Goal: Information Seeking & Learning: Learn about a topic

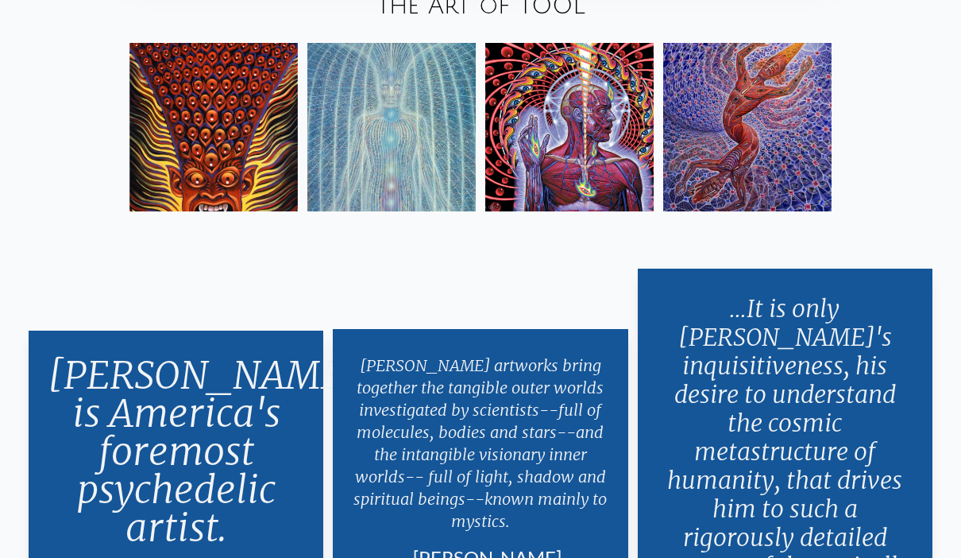
scroll to position [2659, 0]
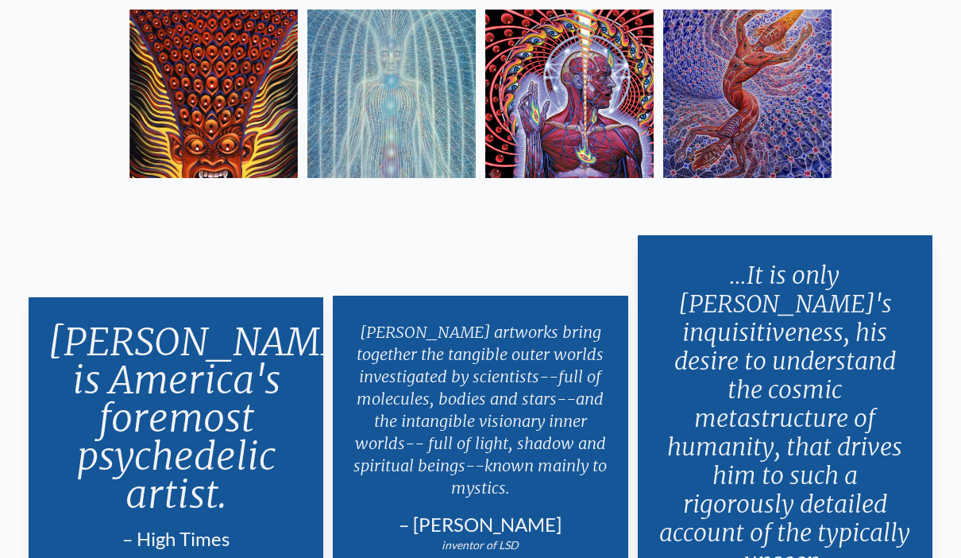
click at [180, 114] on img at bounding box center [214, 94] width 168 height 168
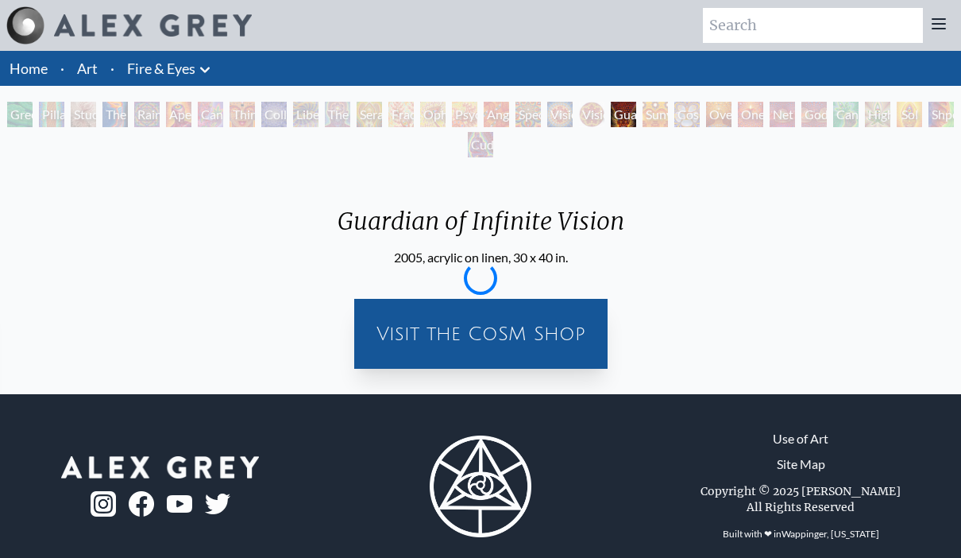
scroll to position [52, 0]
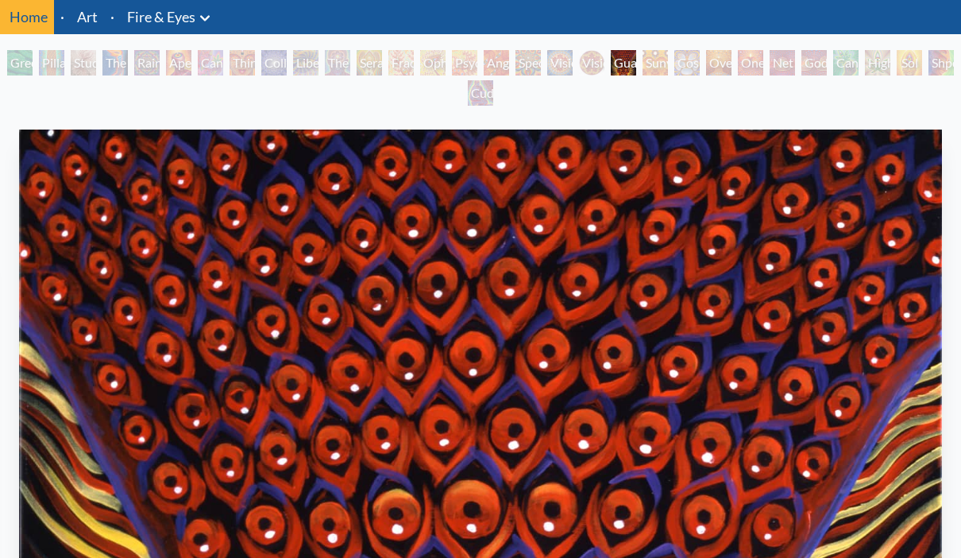
click at [43, 63] on div "Pillar of Awareness" at bounding box center [51, 62] width 25 height 25
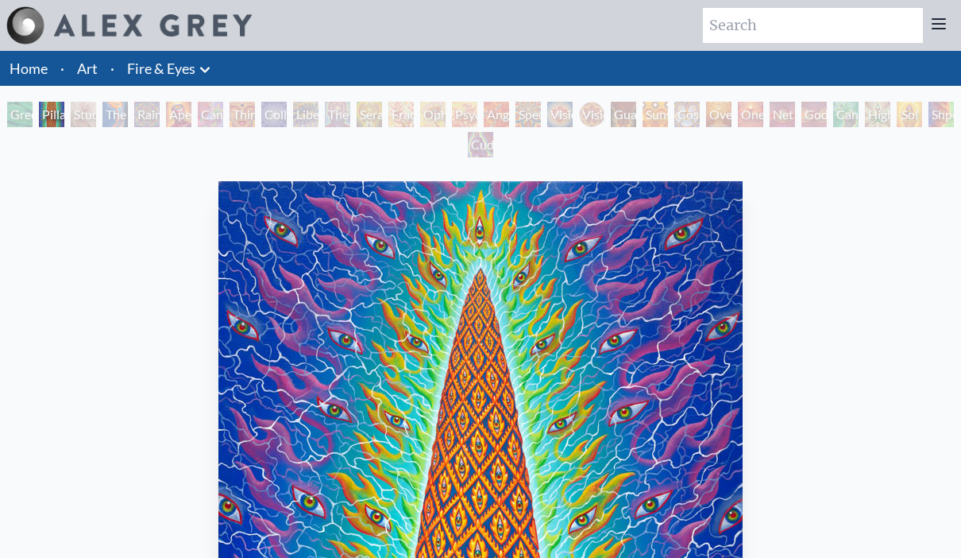
click at [125, 110] on div "The Torch" at bounding box center [115, 114] width 25 height 25
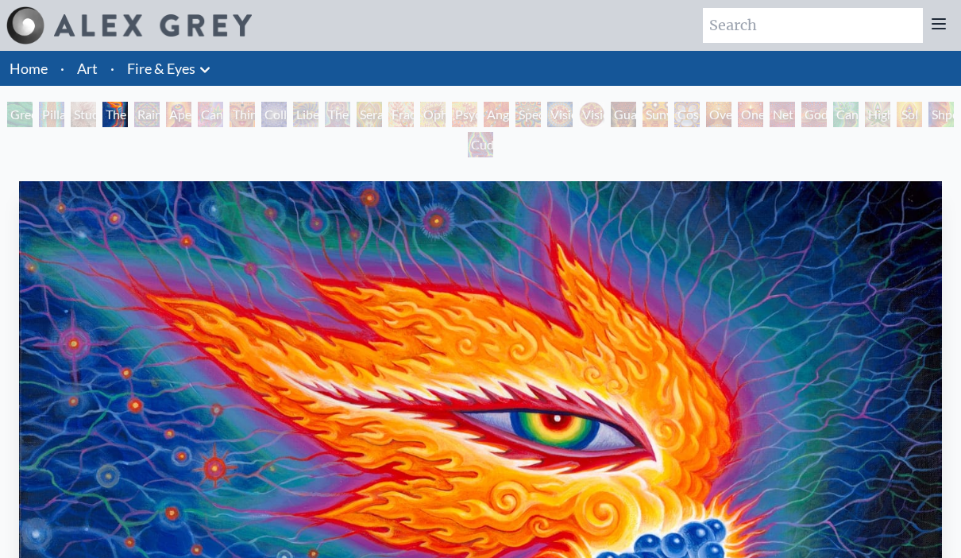
click at [189, 114] on div "Aperture" at bounding box center [178, 114] width 25 height 25
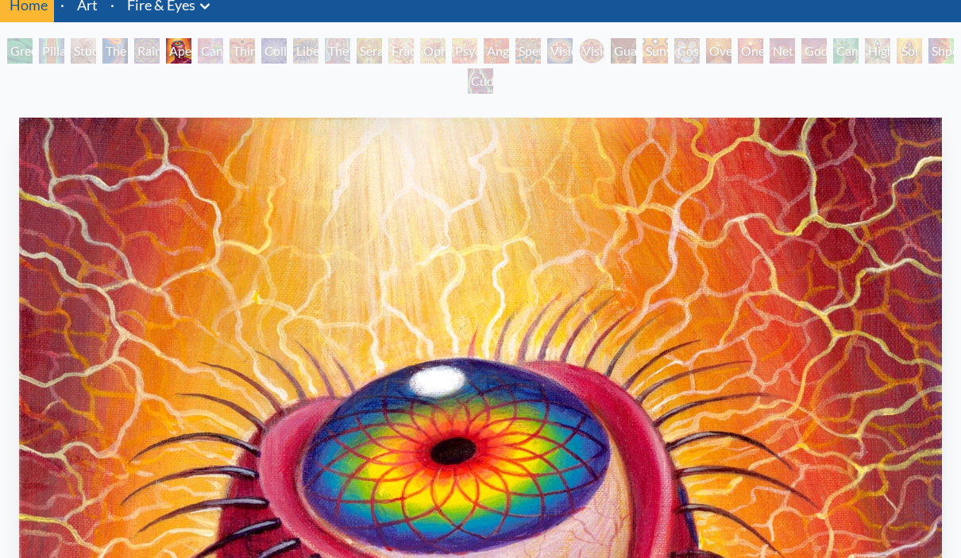
scroll to position [62, 0]
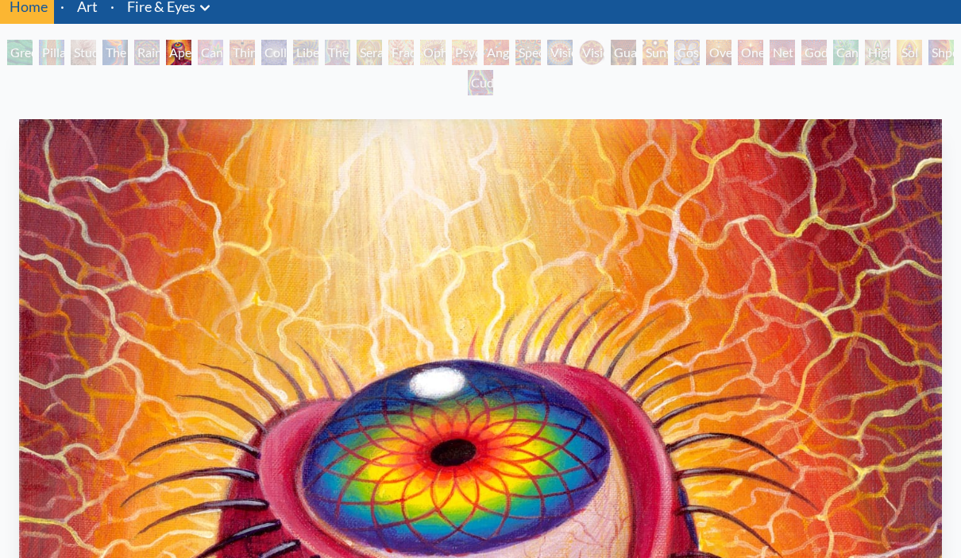
click at [377, 44] on div "Seraphic Transport Docking on the Third Eye" at bounding box center [369, 52] width 25 height 25
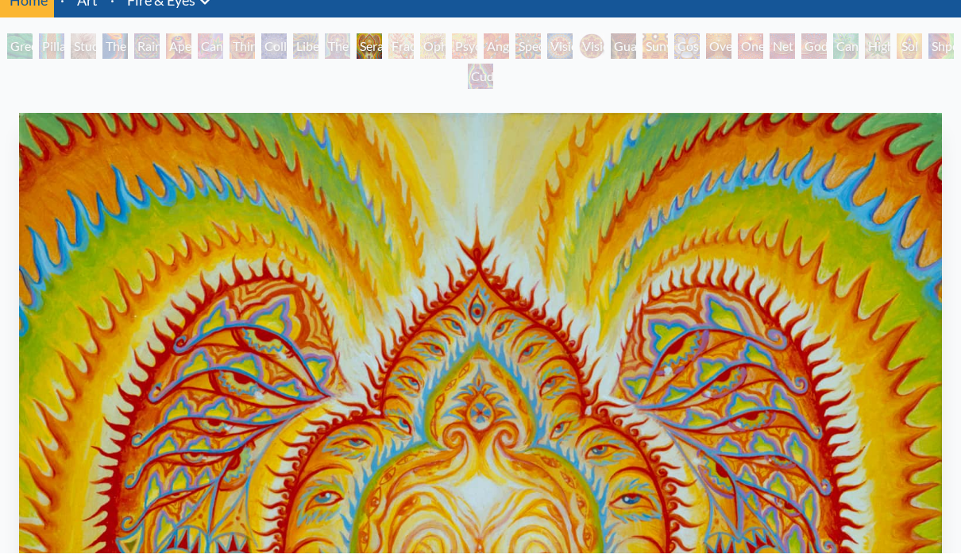
scroll to position [68, 0]
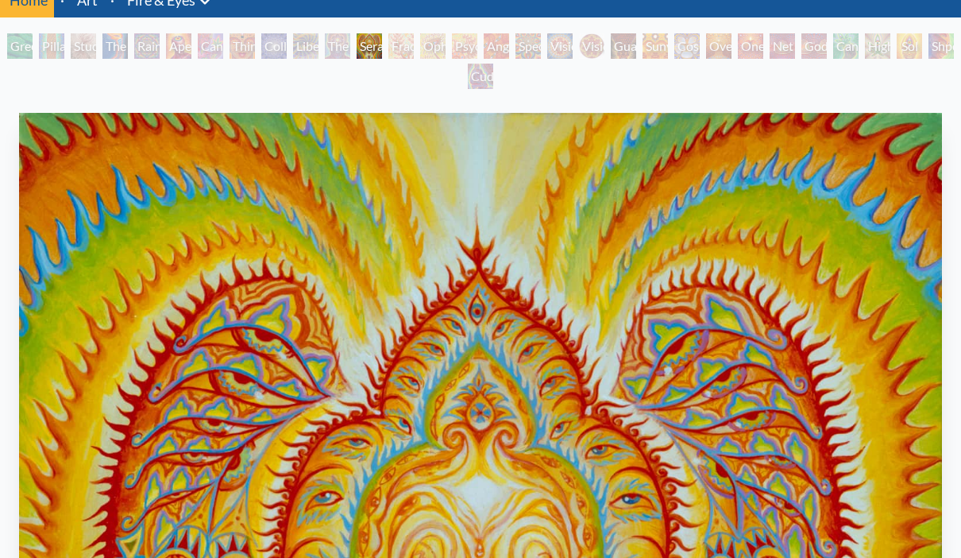
click at [629, 56] on div "Guardian of Infinite Vision" at bounding box center [623, 45] width 25 height 25
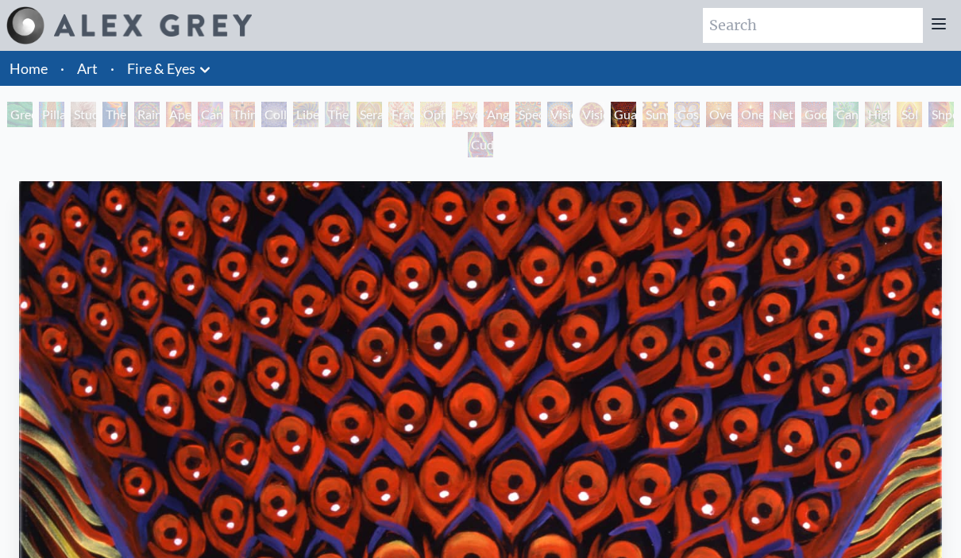
click at [803, 111] on div "Godself" at bounding box center [814, 114] width 25 height 25
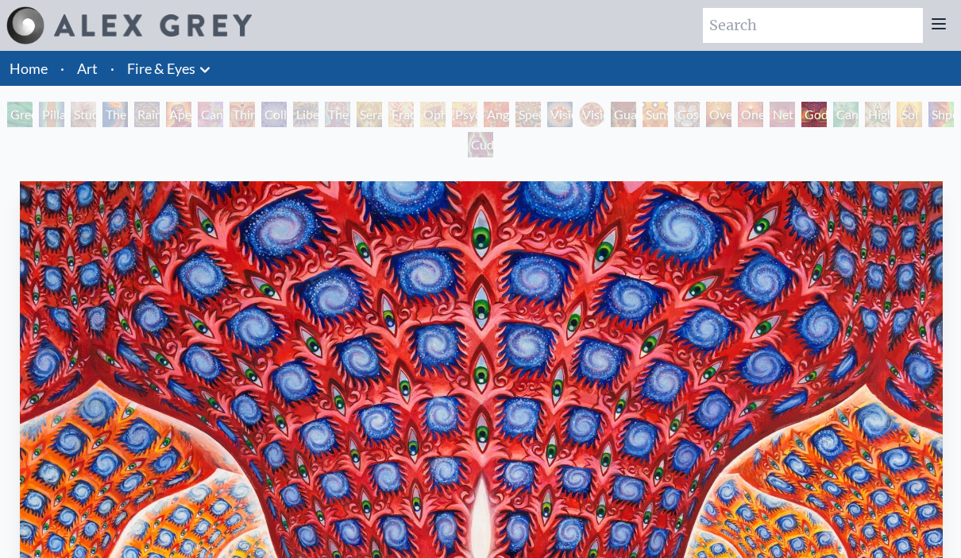
click at [24, 118] on div "Green Hand" at bounding box center [19, 114] width 25 height 25
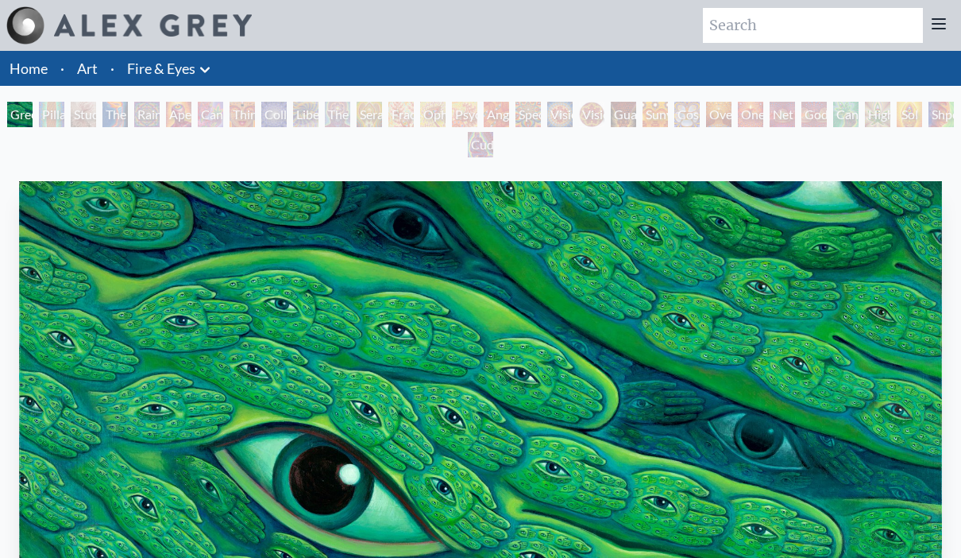
click at [96, 112] on div "Study for the Great Turn" at bounding box center [83, 114] width 25 height 25
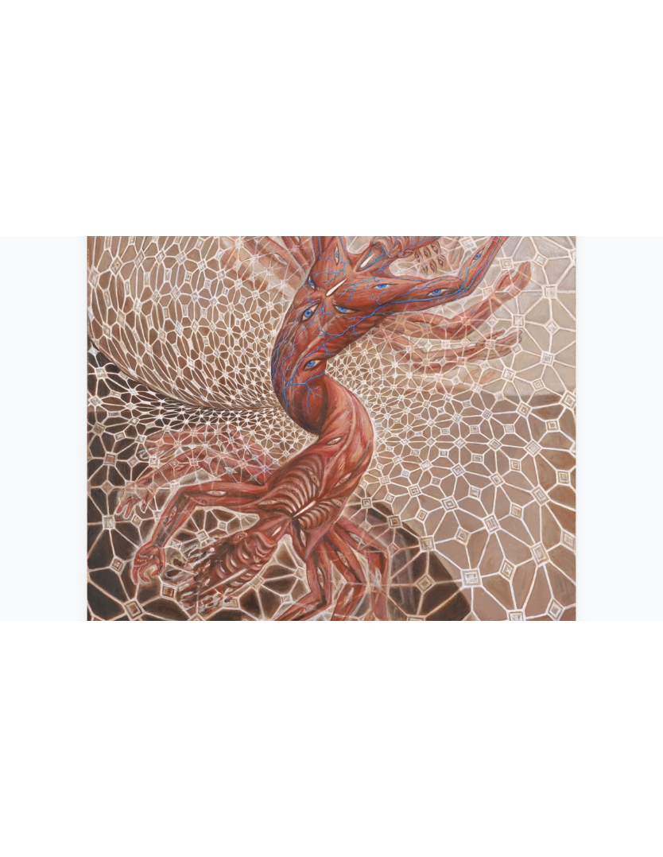
scroll to position [376, 0]
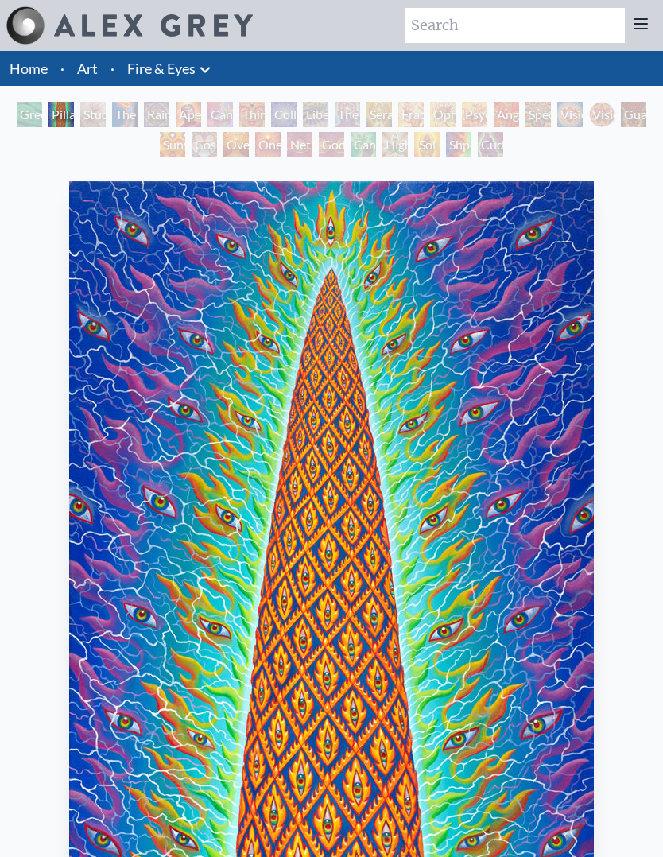
click at [154, 114] on div "Rainbow Eye Ripple" at bounding box center [156, 114] width 25 height 25
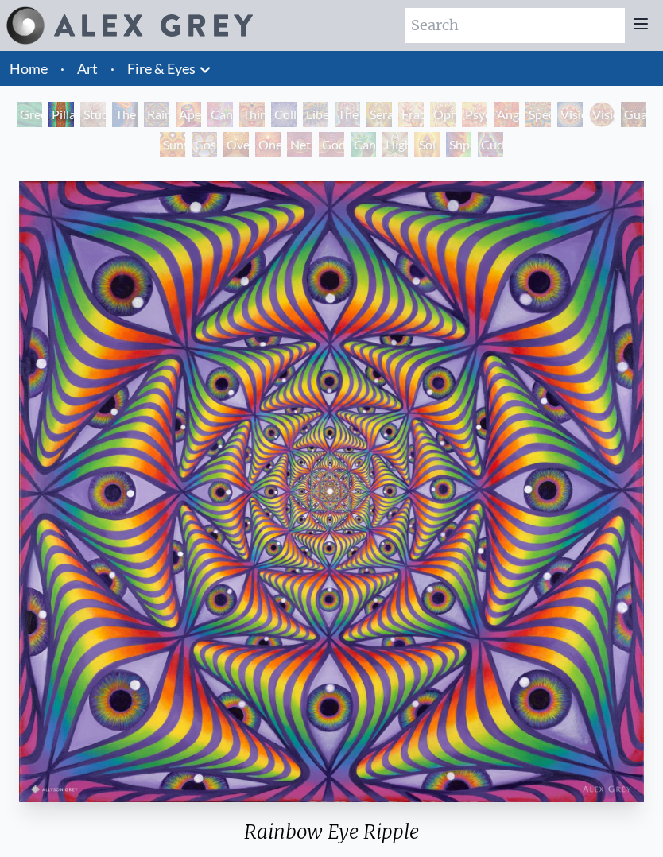
click at [536, 146] on div "Green Hand Pillar of Awareness Study for the Great Turn The Torch Rainbow Eye R…" at bounding box center [331, 132] width 663 height 60
click at [497, 146] on div "Cuddle" at bounding box center [490, 144] width 25 height 25
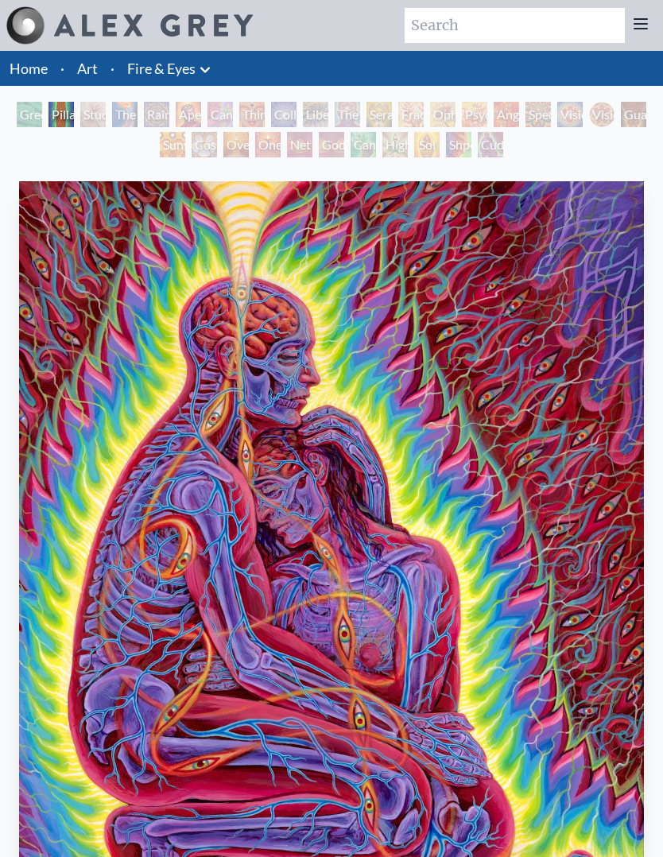
click at [461, 145] on div "Shpongled" at bounding box center [458, 144] width 25 height 25
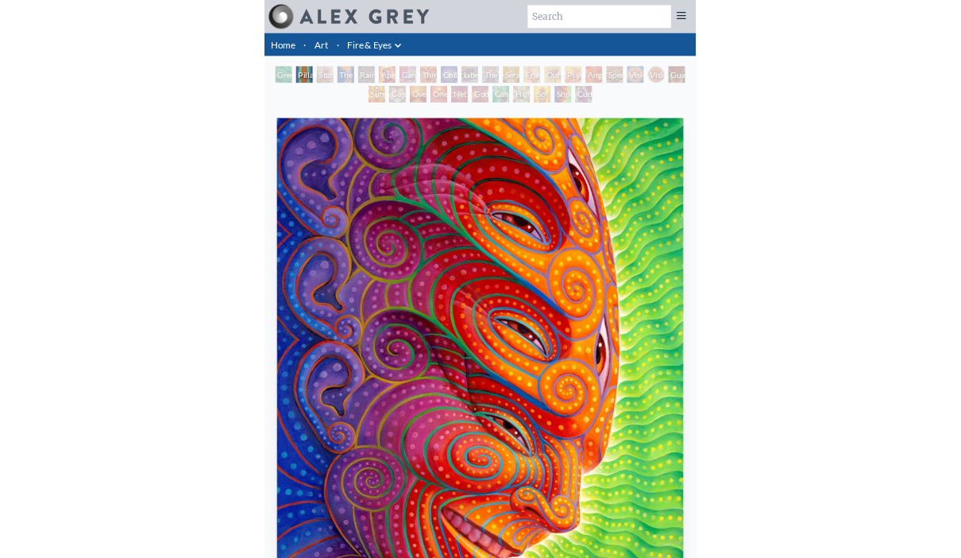
scroll to position [64, 0]
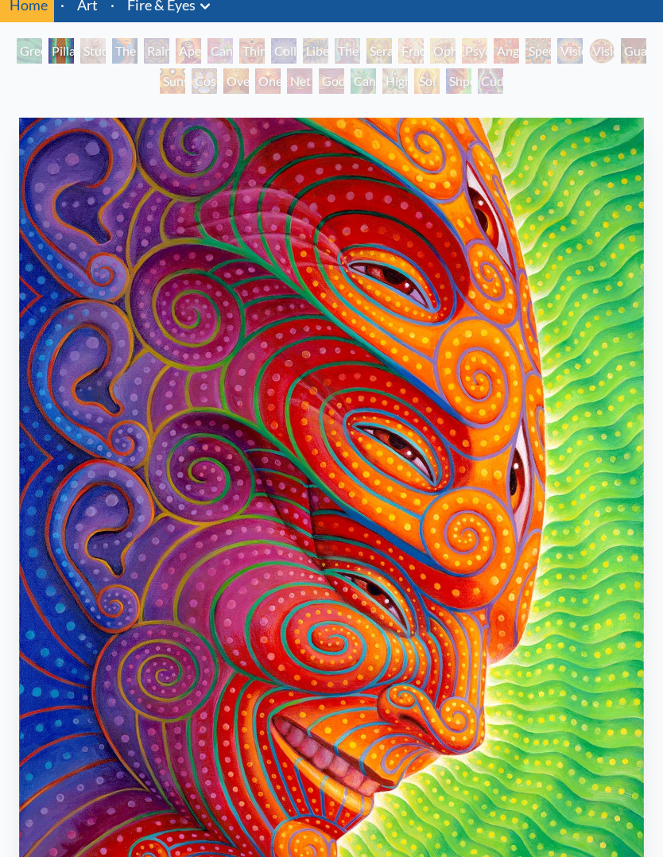
click at [414, 75] on div "Sol Invictus" at bounding box center [426, 80] width 25 height 25
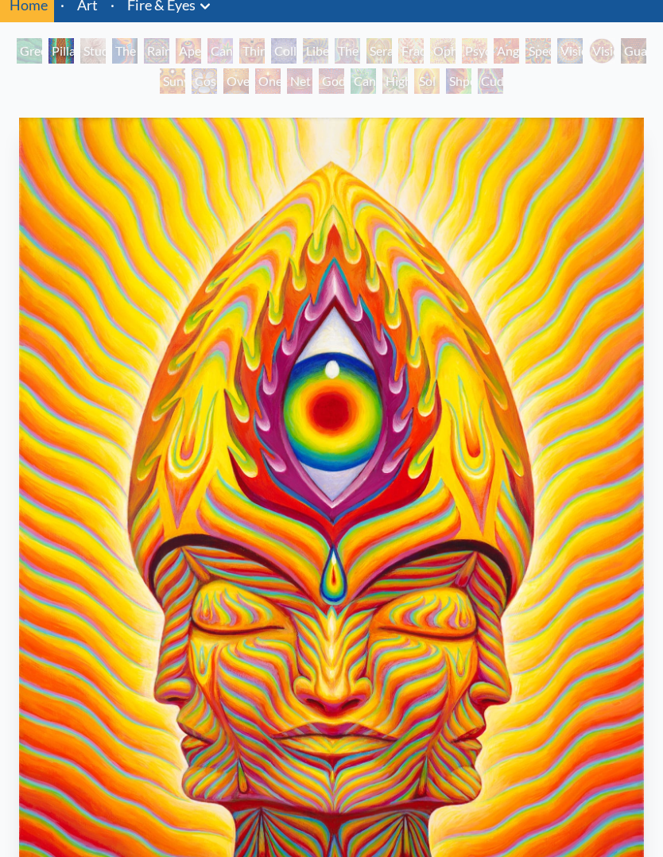
click at [382, 76] on div "Higher Vision" at bounding box center [394, 80] width 25 height 25
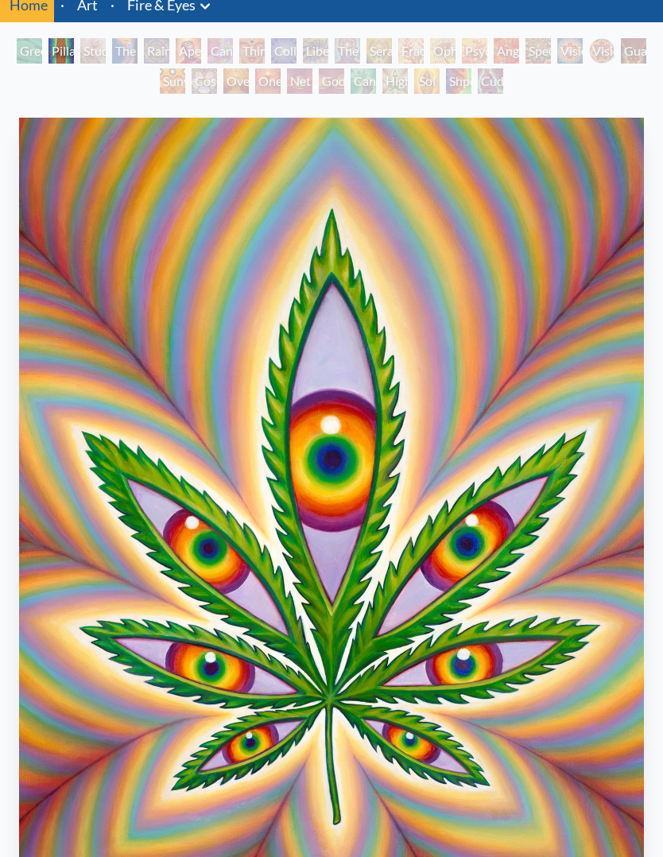
click at [350, 71] on div "Cannafist" at bounding box center [362, 80] width 25 height 25
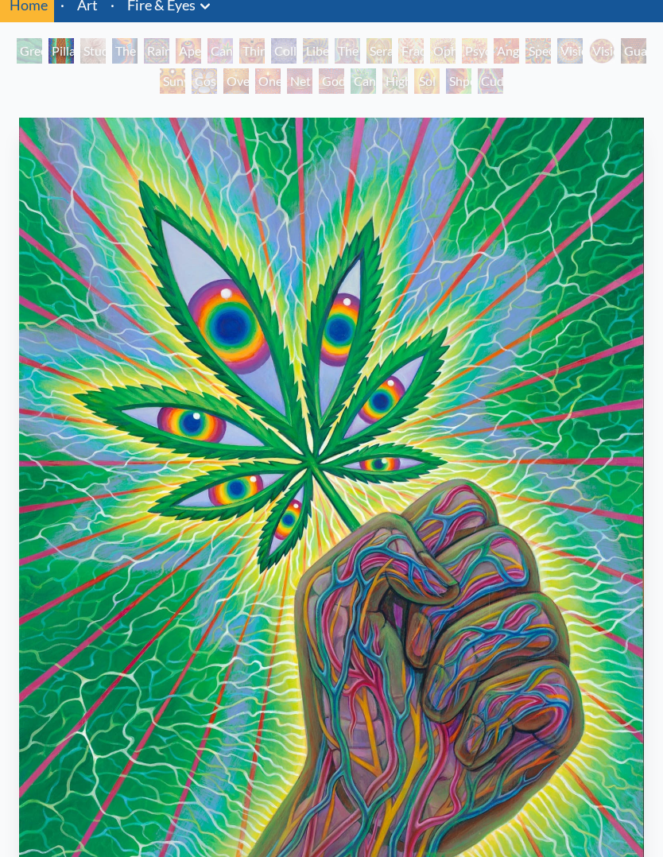
click at [319, 83] on div "Godself" at bounding box center [331, 80] width 25 height 25
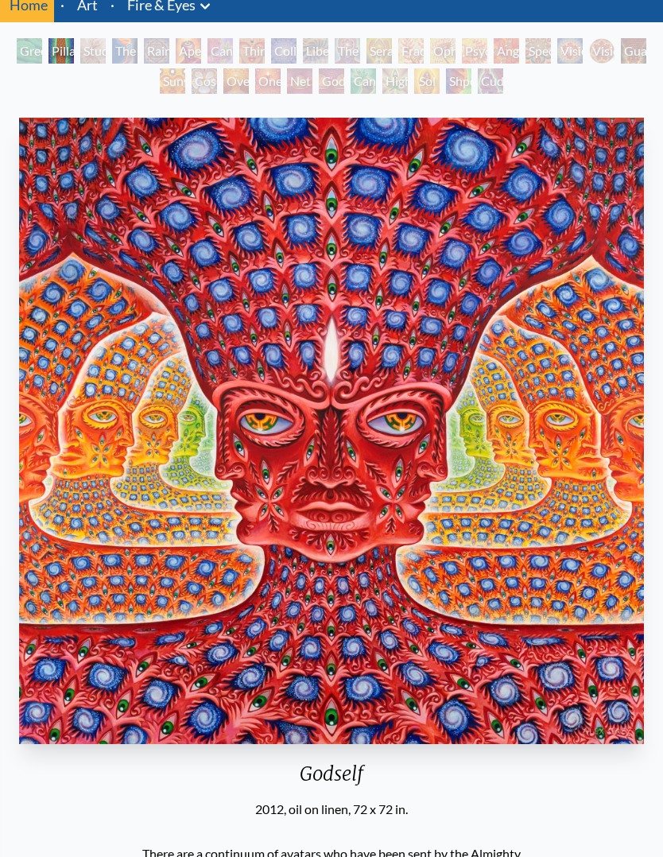
click at [279, 81] on div "One" at bounding box center [267, 80] width 25 height 25
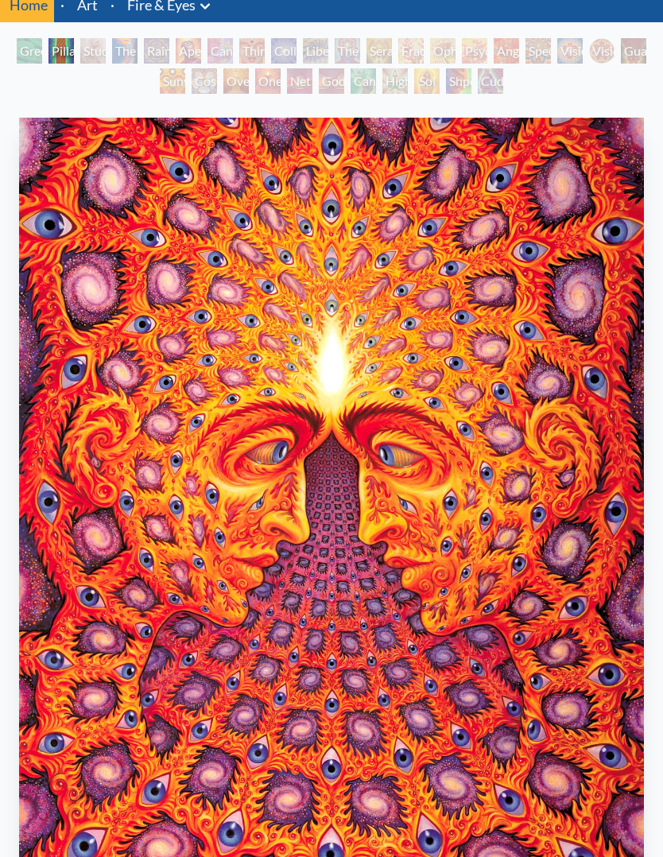
click at [227, 74] on div "Oversoul" at bounding box center [235, 80] width 25 height 25
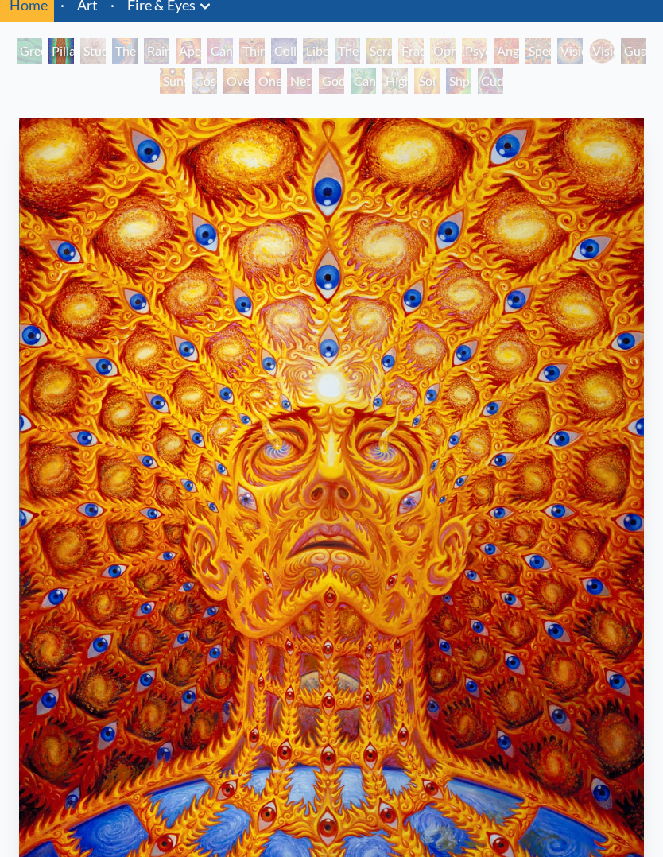
click at [192, 84] on div "Cosmic Elf" at bounding box center [204, 80] width 25 height 25
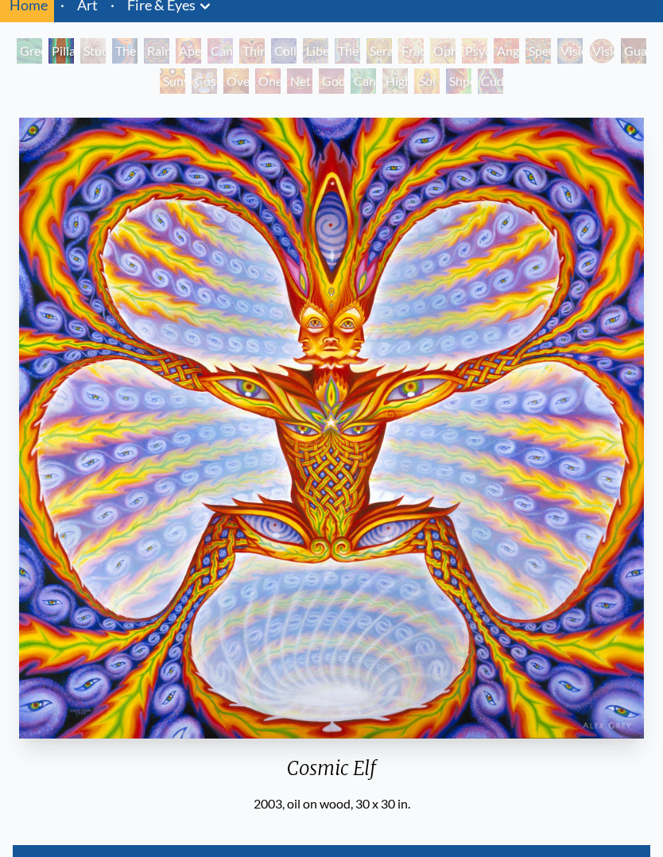
click at [117, 76] on div "Green Hand Pillar of Awareness Study for the Great Turn The Torch Rainbow Eye R…" at bounding box center [331, 68] width 663 height 60
click at [180, 86] on div "Sunyata" at bounding box center [172, 80] width 25 height 25
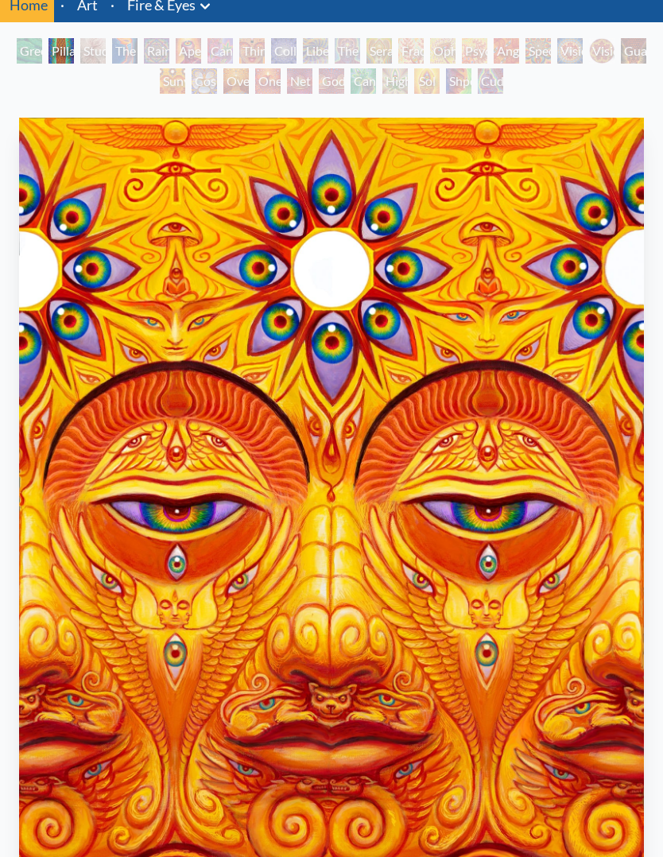
click at [582, 52] on div "Vision Crystal" at bounding box center [569, 50] width 25 height 25
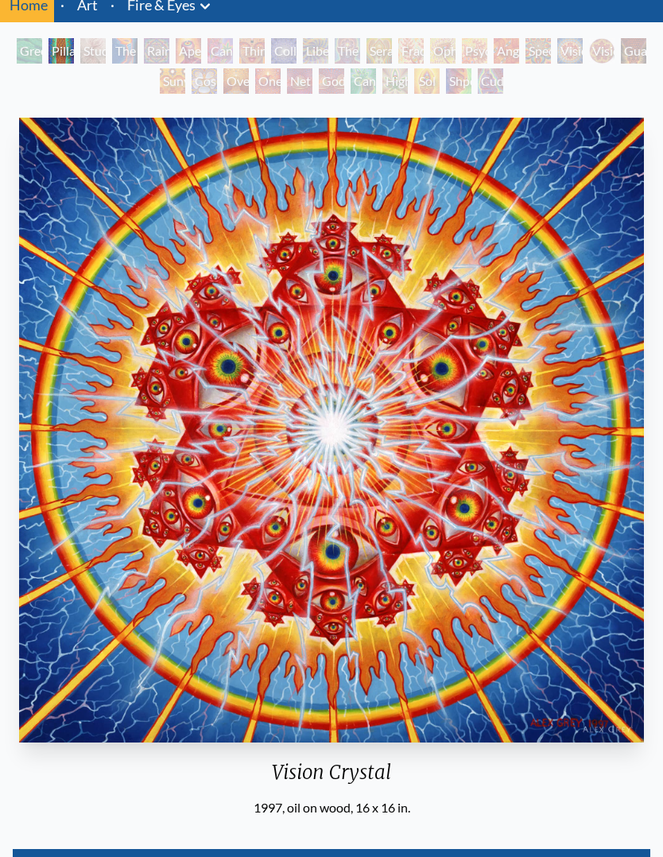
click at [534, 55] on div "Spectral Lotus" at bounding box center [537, 50] width 25 height 25
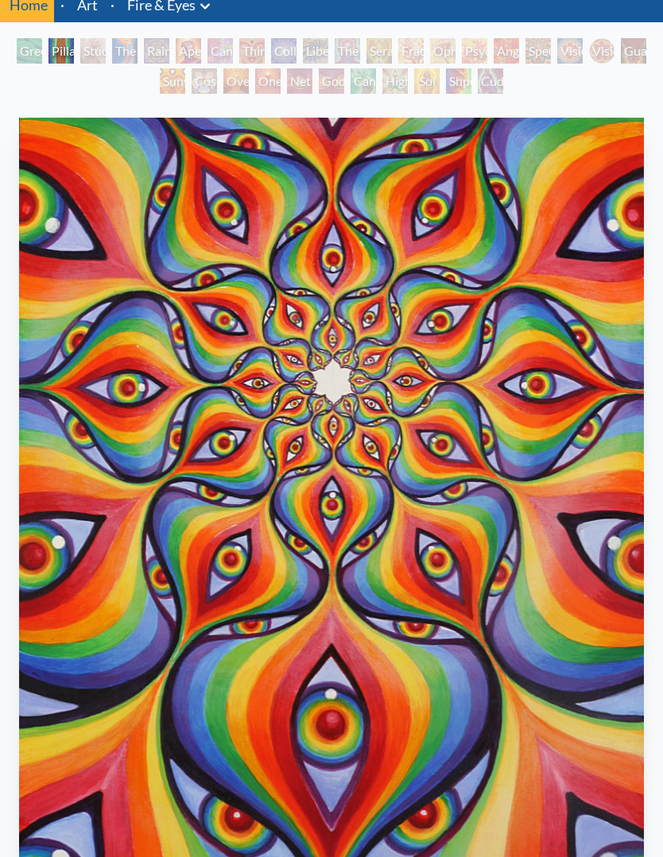
click at [503, 42] on div "Angel Skin" at bounding box center [505, 50] width 25 height 25
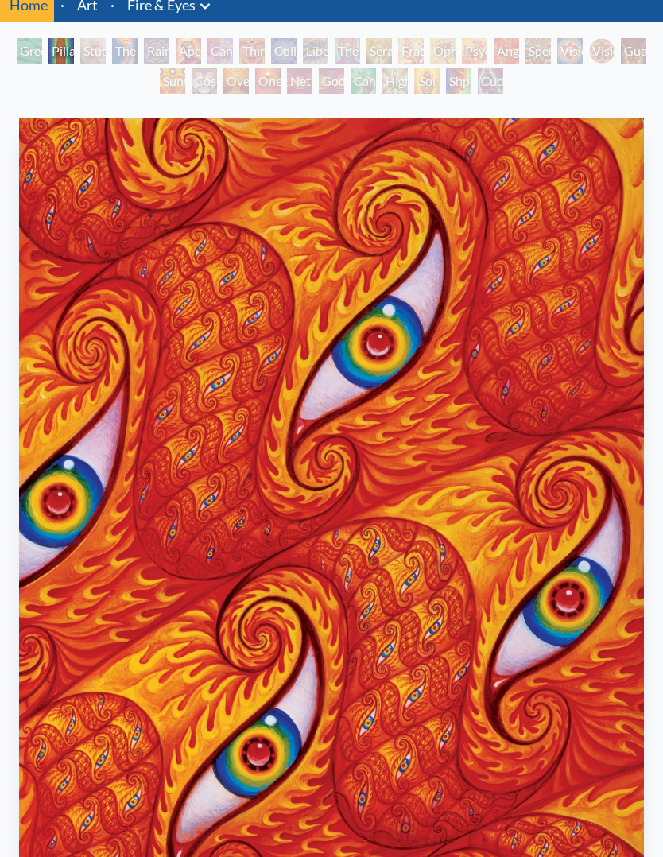
click at [392, 50] on div "Seraphic Transport Docking on the Third Eye" at bounding box center [378, 50] width 25 height 25
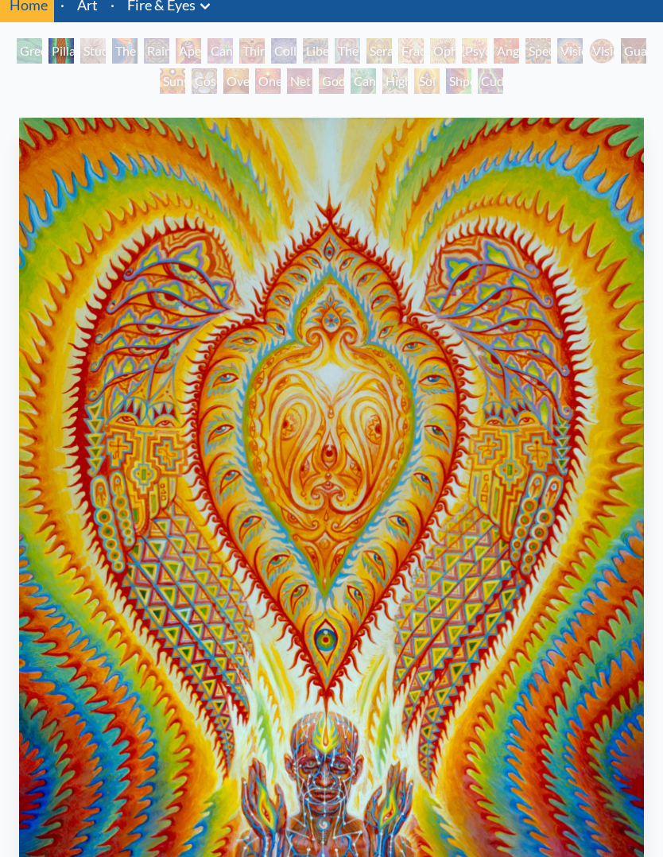
click at [28, 52] on div "Green Hand" at bounding box center [29, 50] width 25 height 25
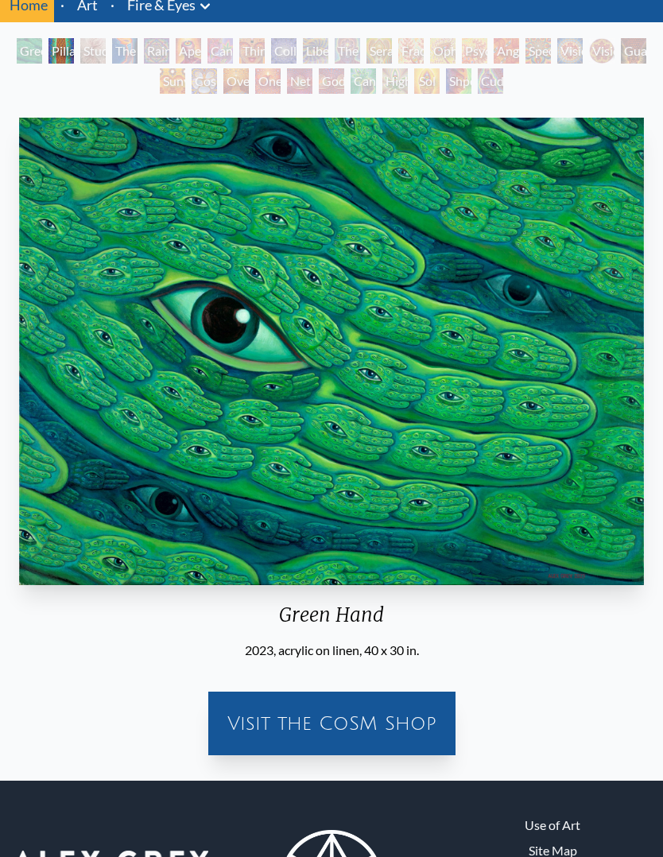
click at [28, 58] on div "Green Hand" at bounding box center [29, 50] width 25 height 25
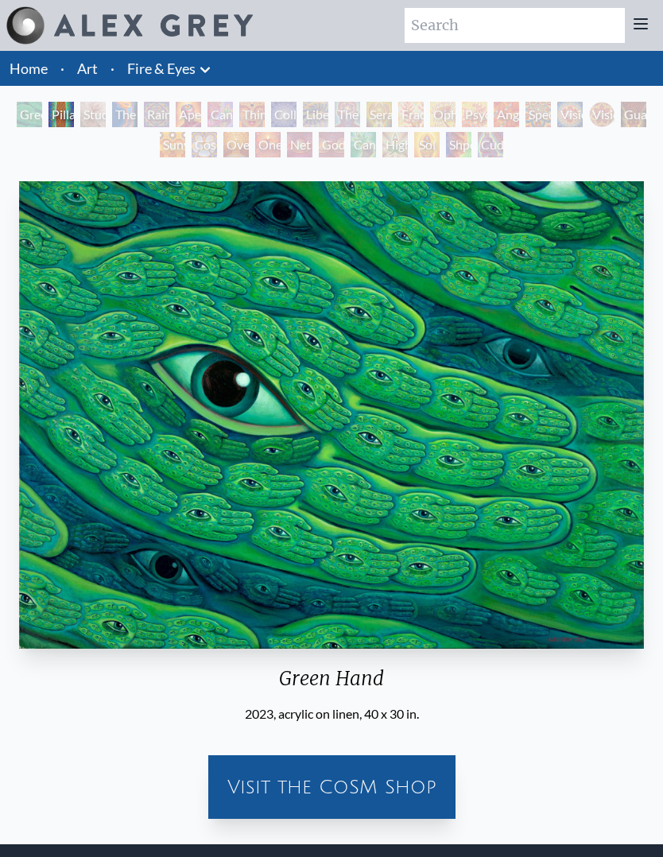
click at [248, 116] on div "Third Eye Tears of Joy" at bounding box center [251, 114] width 25 height 25
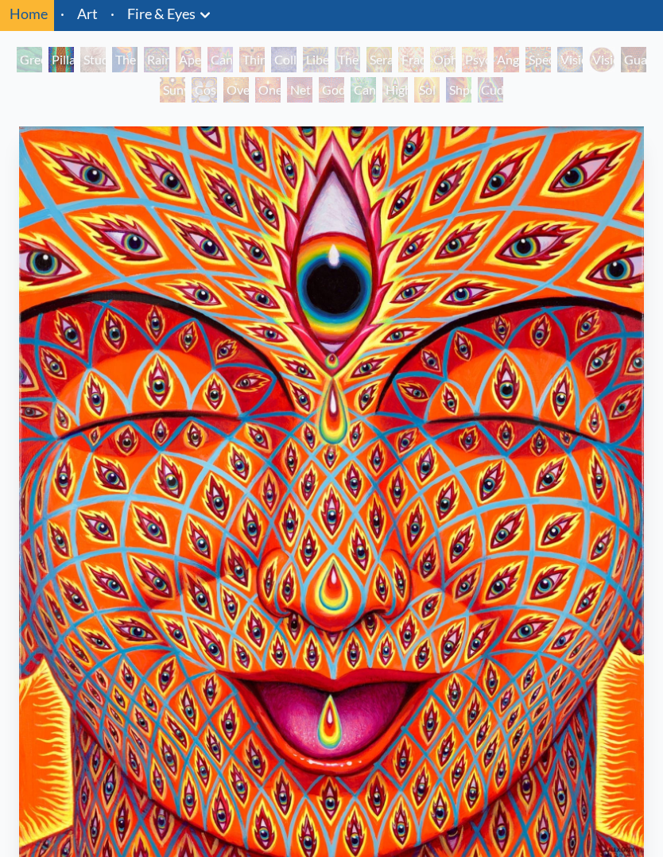
scroll to position [56, 0]
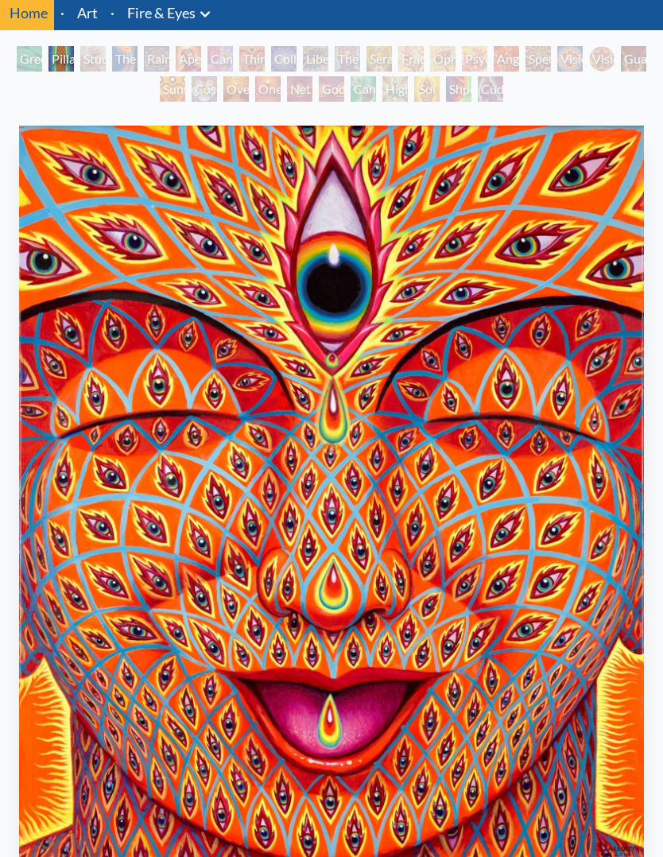
click at [485, 95] on div "Cuddle" at bounding box center [490, 88] width 25 height 25
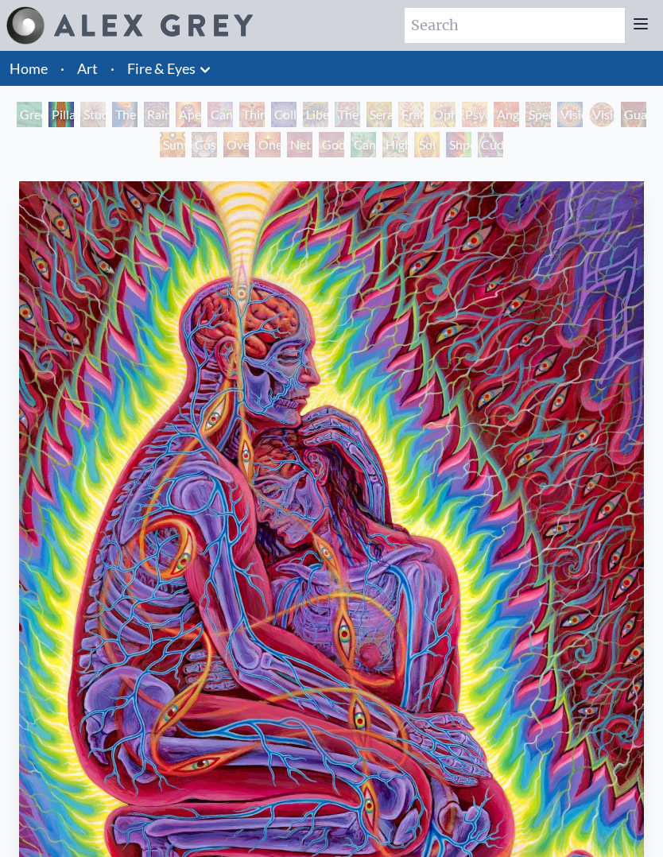
click at [449, 156] on div "Shpongled" at bounding box center [458, 144] width 25 height 25
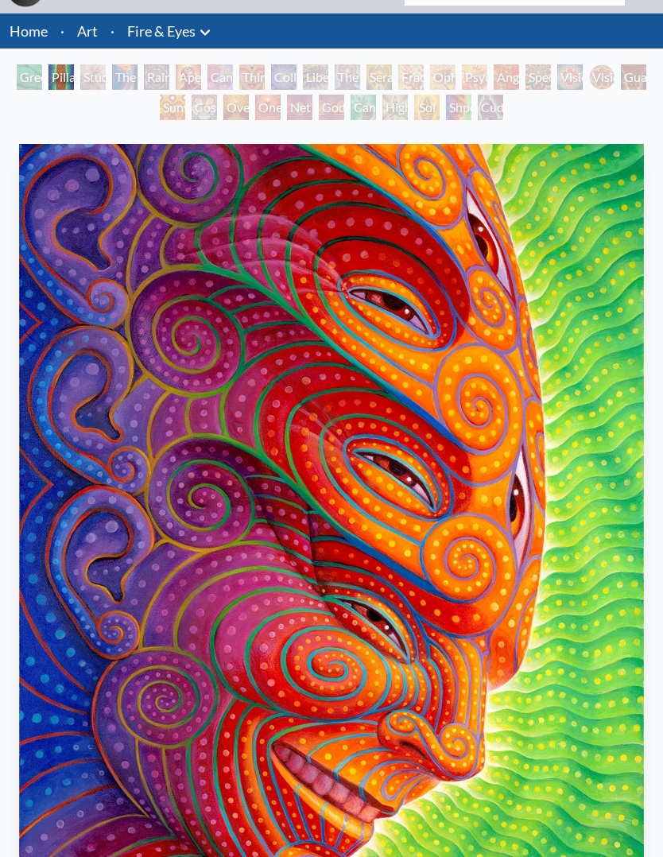
scroll to position [29, 0]
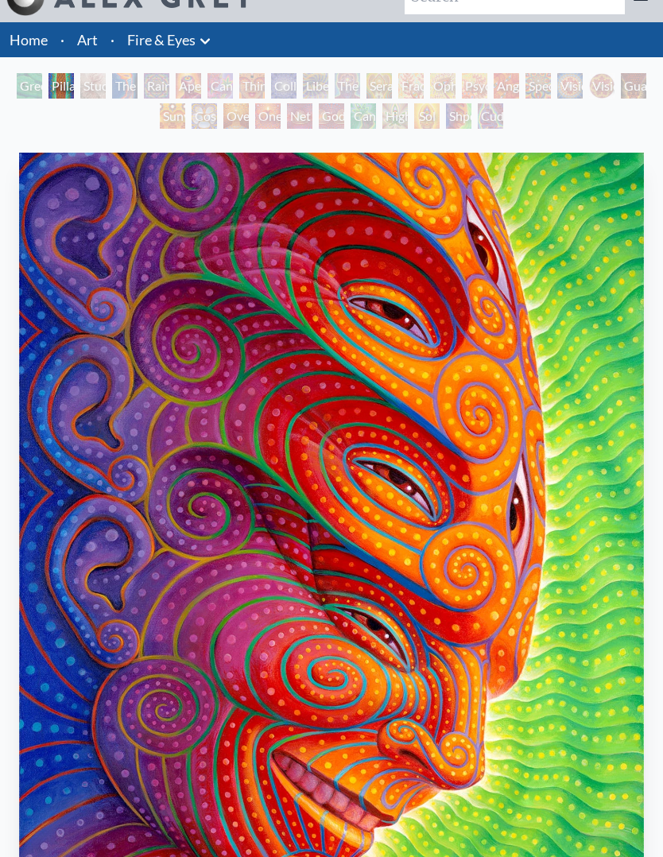
click at [397, 105] on div "Higher Vision" at bounding box center [394, 115] width 25 height 25
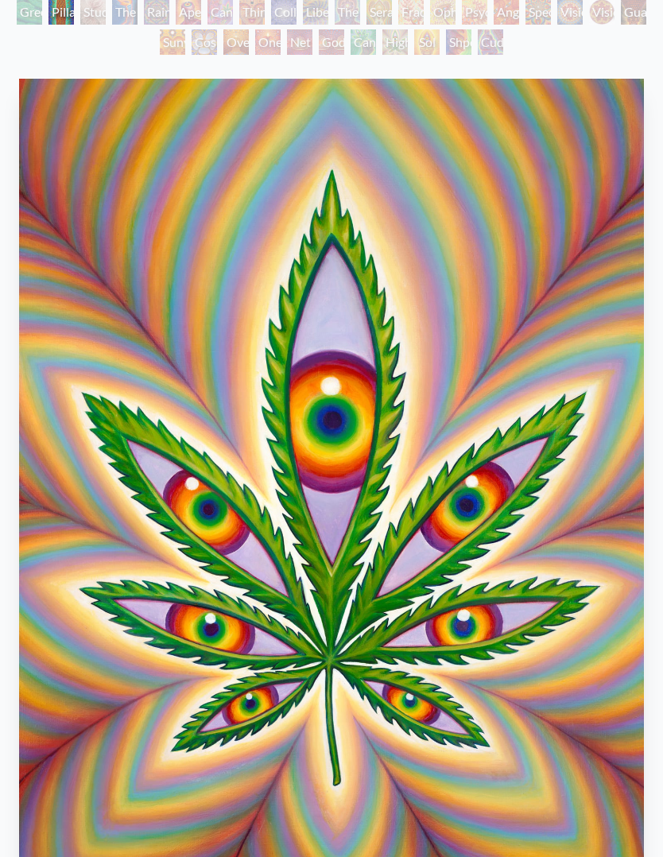
scroll to position [101, 0]
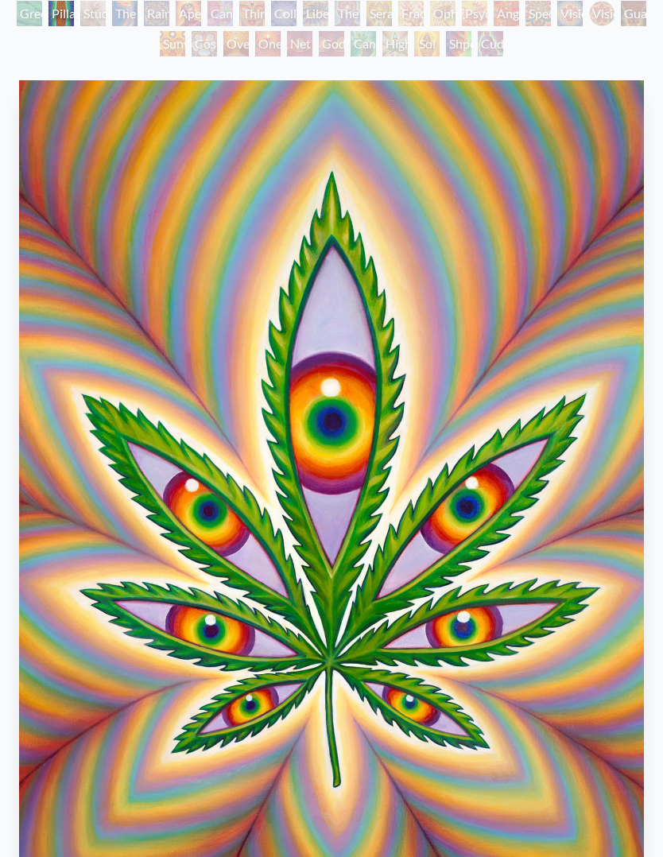
click at [372, 38] on div "Cannafist" at bounding box center [362, 43] width 25 height 25
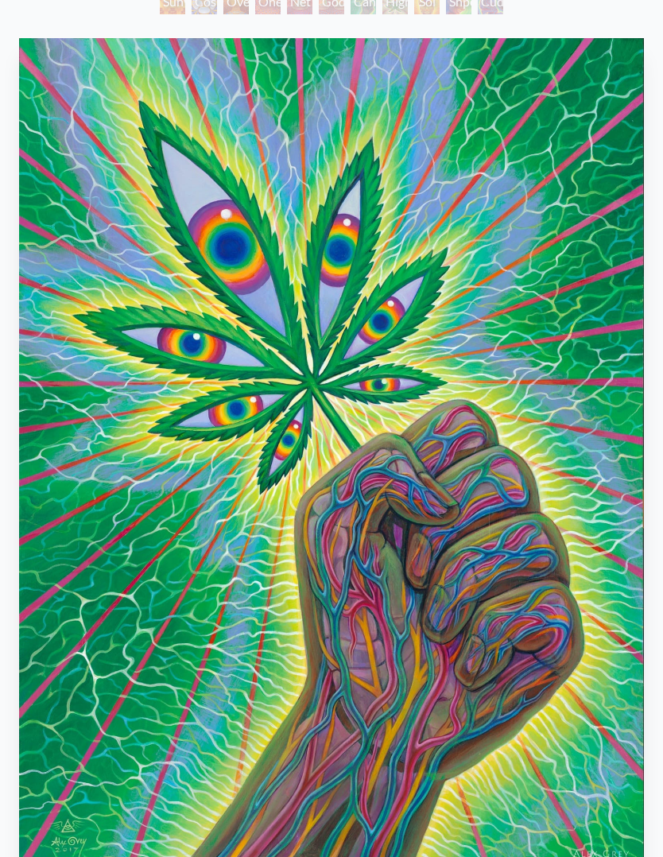
scroll to position [133, 0]
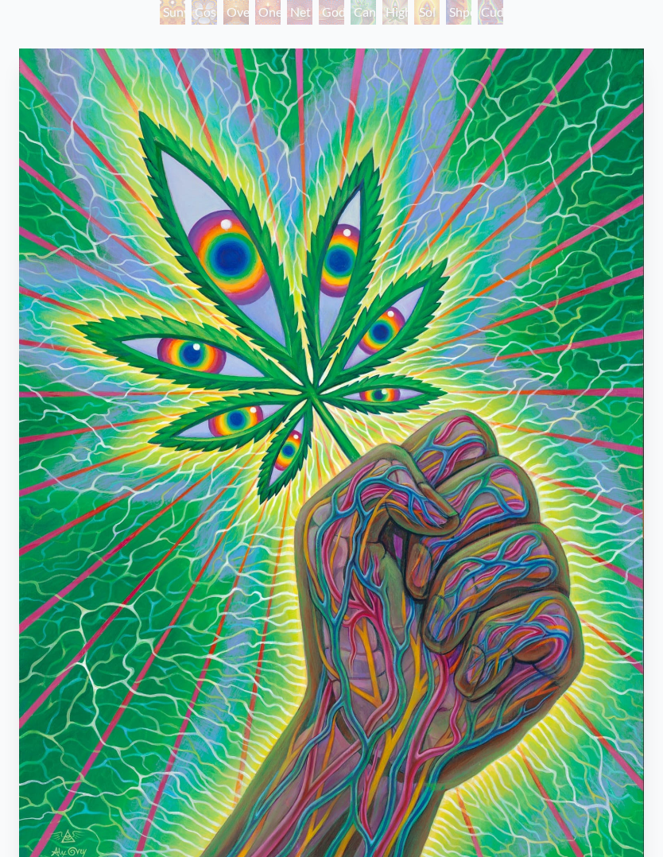
click at [325, 12] on div "Godself" at bounding box center [331, 11] width 25 height 25
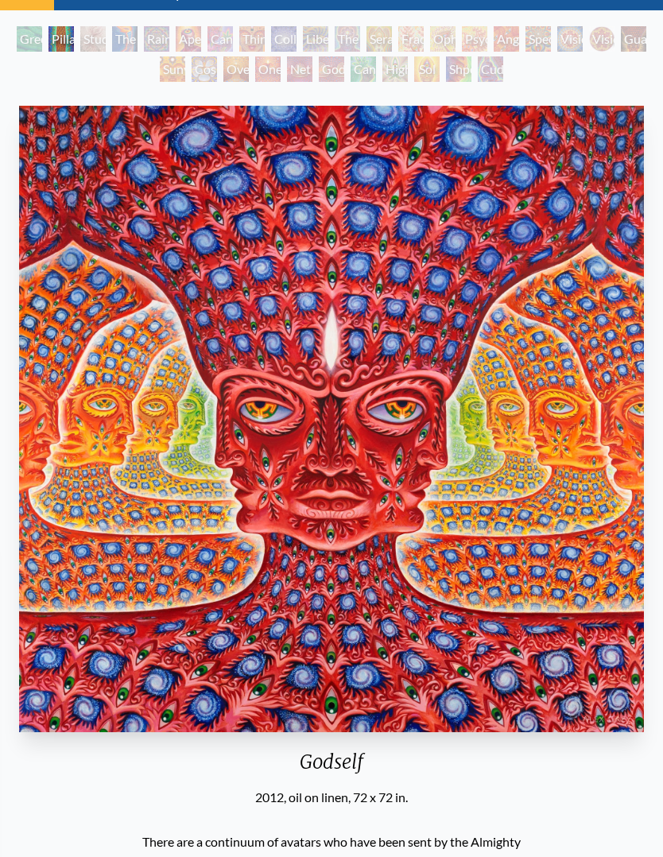
scroll to position [50, 0]
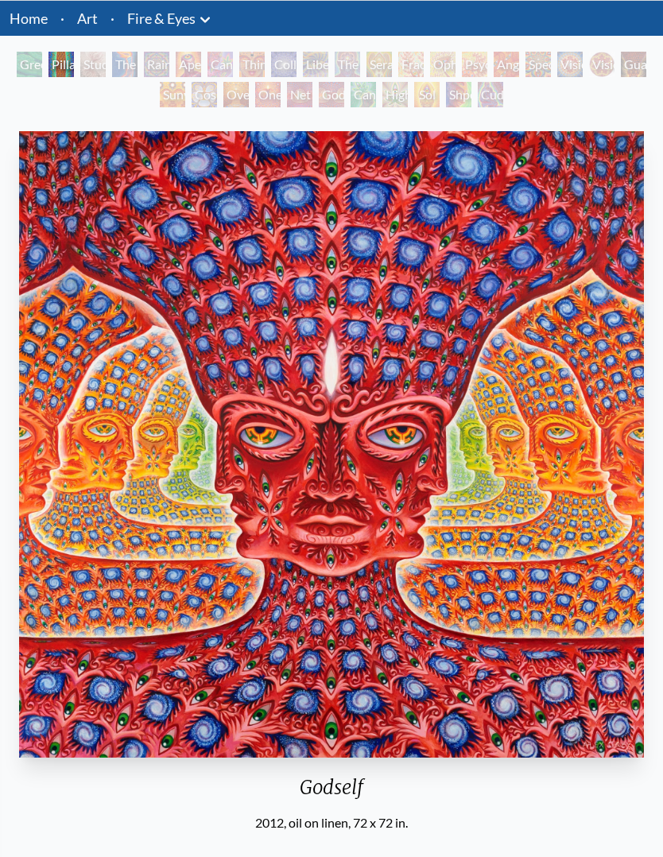
click at [582, 70] on div "Vision Crystal" at bounding box center [569, 64] width 25 height 25
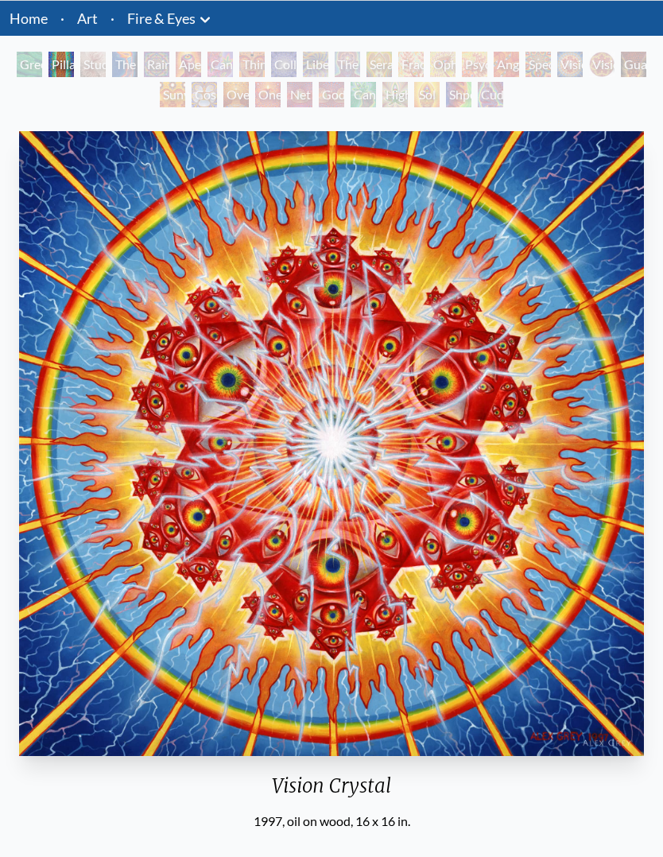
click at [558, 59] on div "Vision Crystal" at bounding box center [569, 64] width 25 height 25
click at [115, 23] on li "·" at bounding box center [112, 18] width 17 height 35
click at [87, 16] on link "Art" at bounding box center [87, 18] width 21 height 22
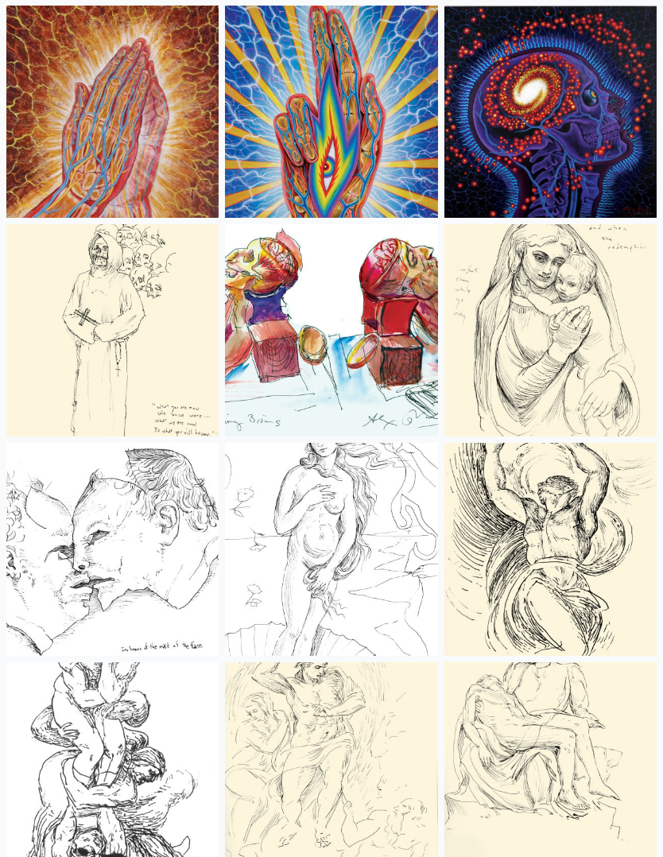
scroll to position [6840, 0]
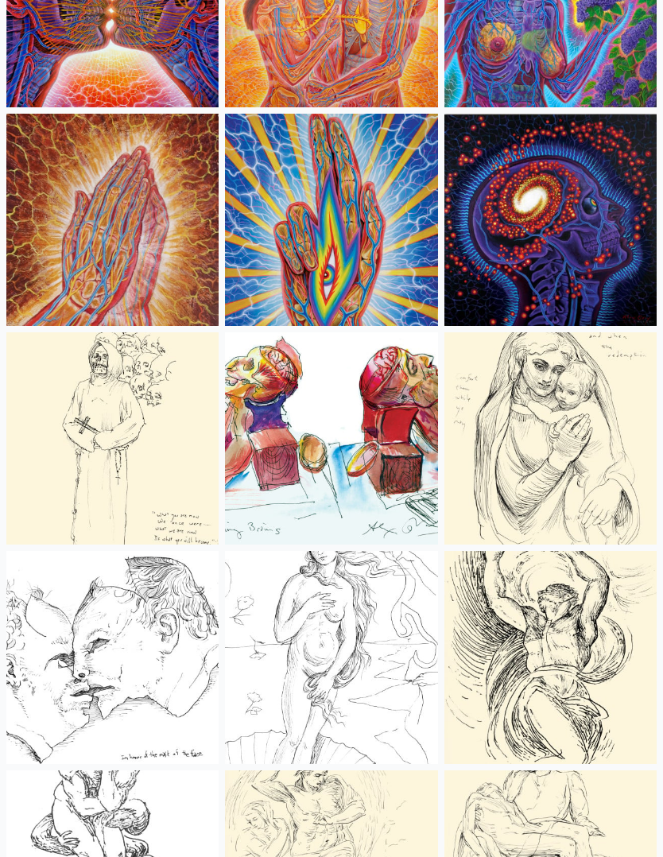
click at [381, 594] on img at bounding box center [331, 657] width 212 height 212
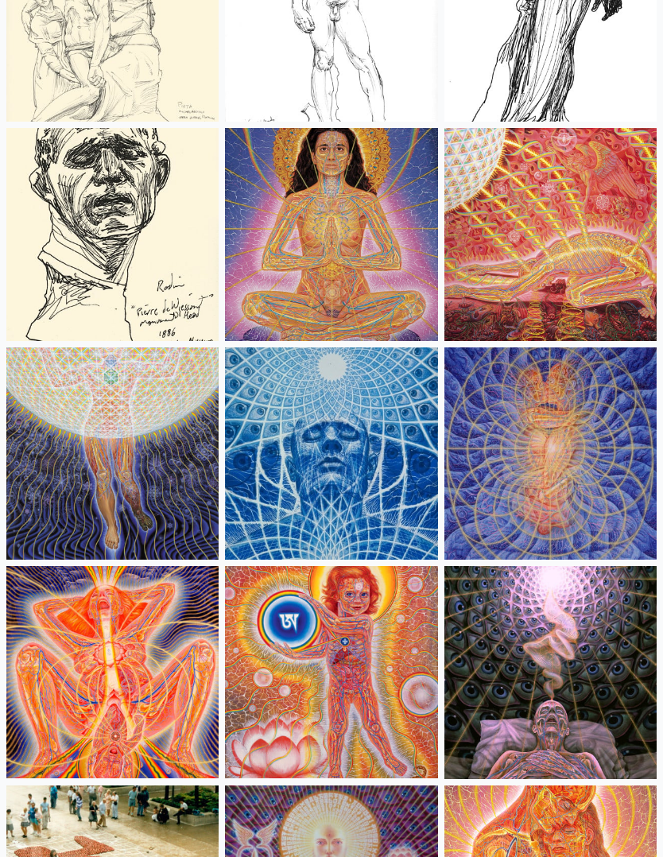
scroll to position [16892, 0]
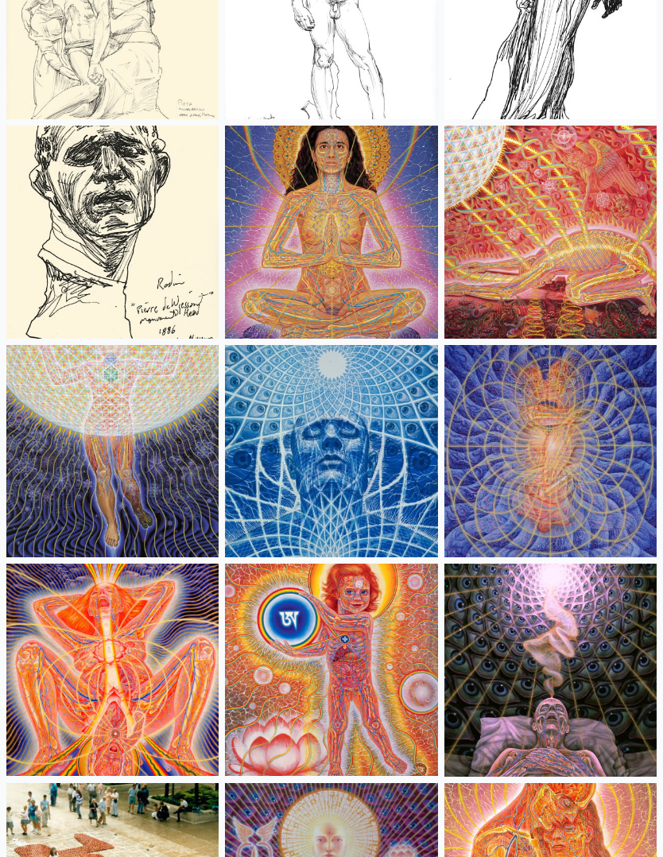
click at [384, 493] on img at bounding box center [331, 451] width 212 height 212
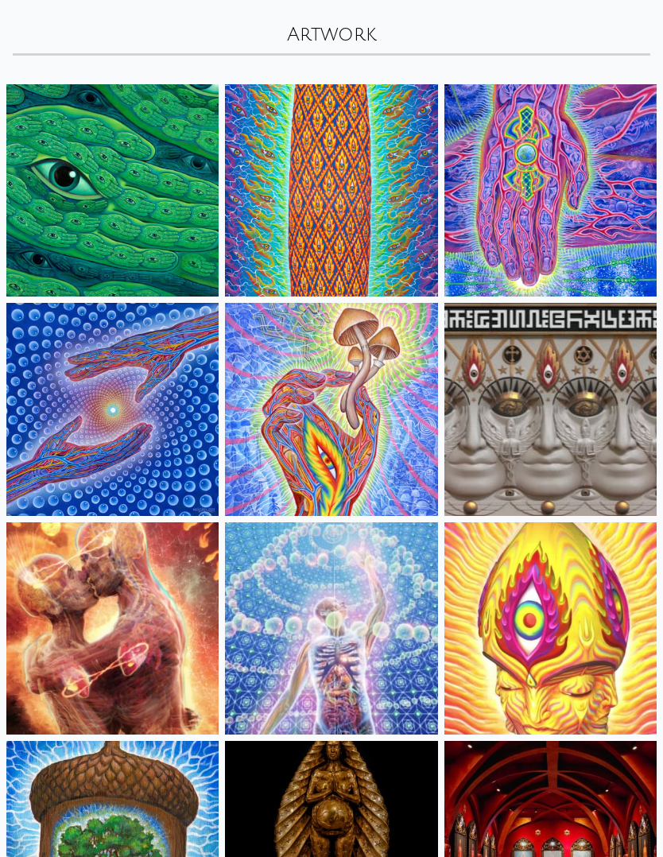
scroll to position [83, 0]
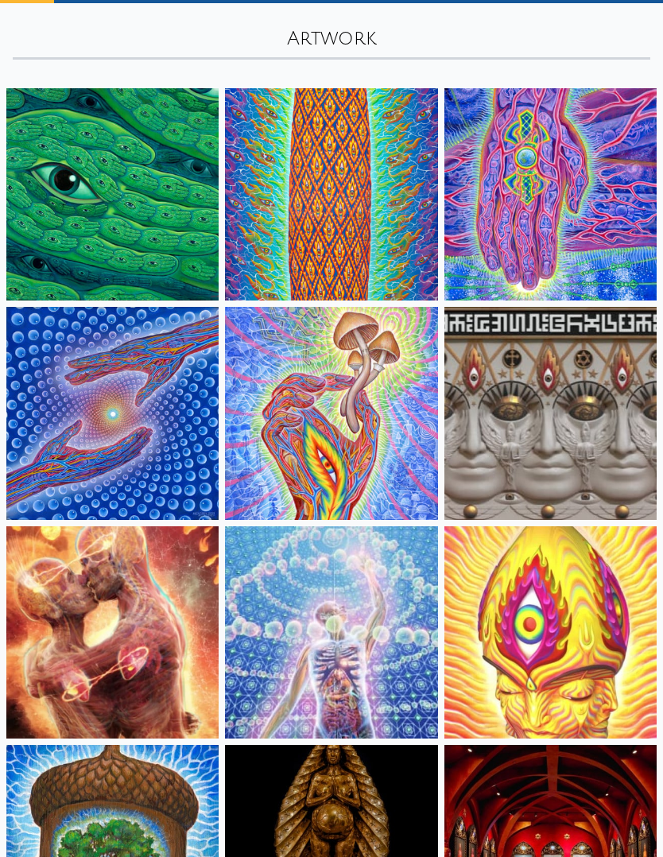
click at [37, 234] on img at bounding box center [112, 194] width 212 height 212
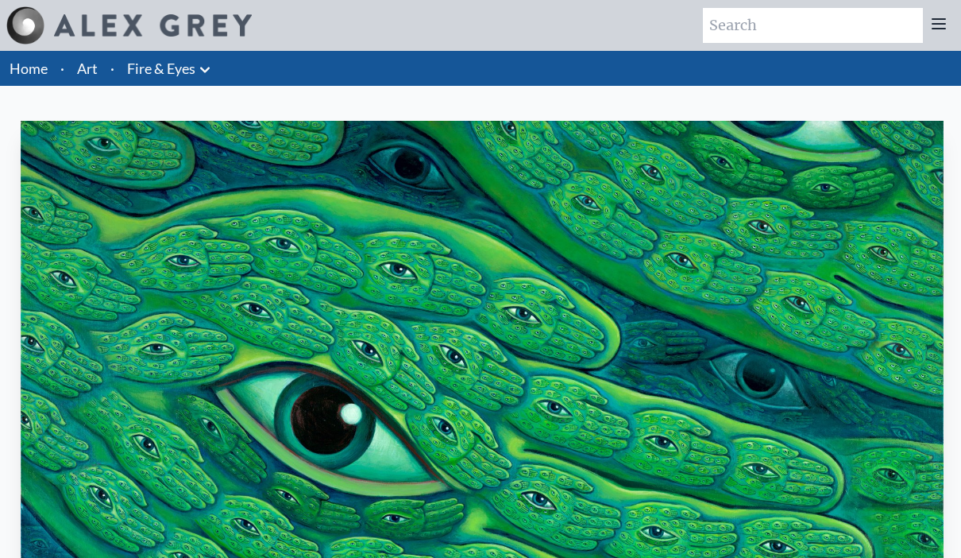
scroll to position [15, 0]
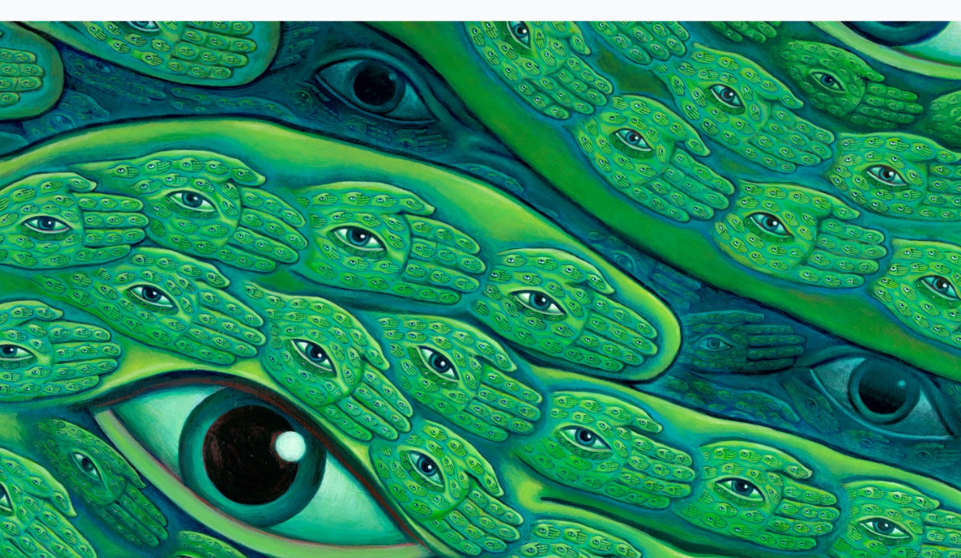
scroll to position [41, 0]
